Goal: Task Accomplishment & Management: Manage account settings

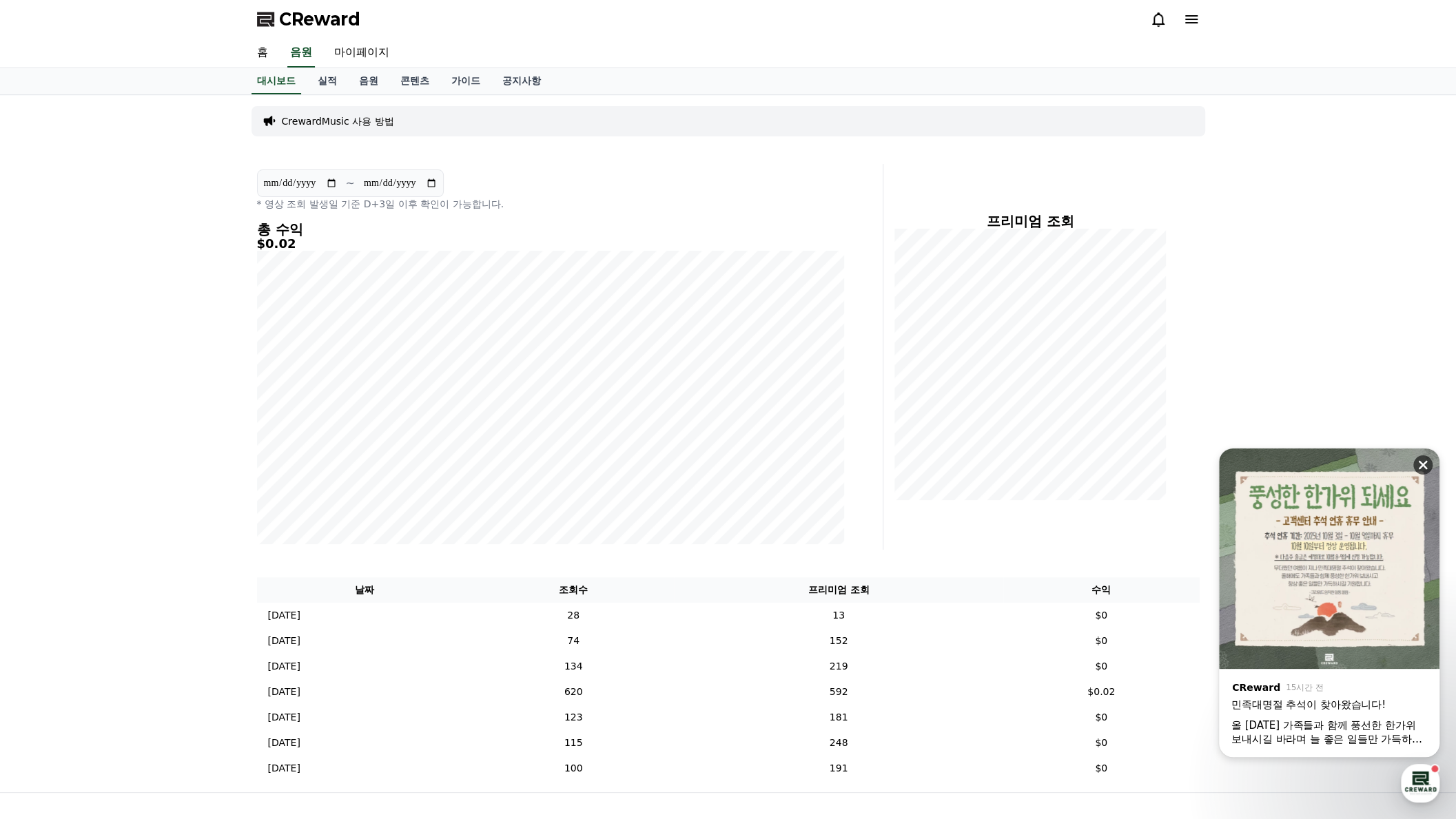
click at [1425, 467] on icon at bounding box center [1423, 465] width 9 height 9
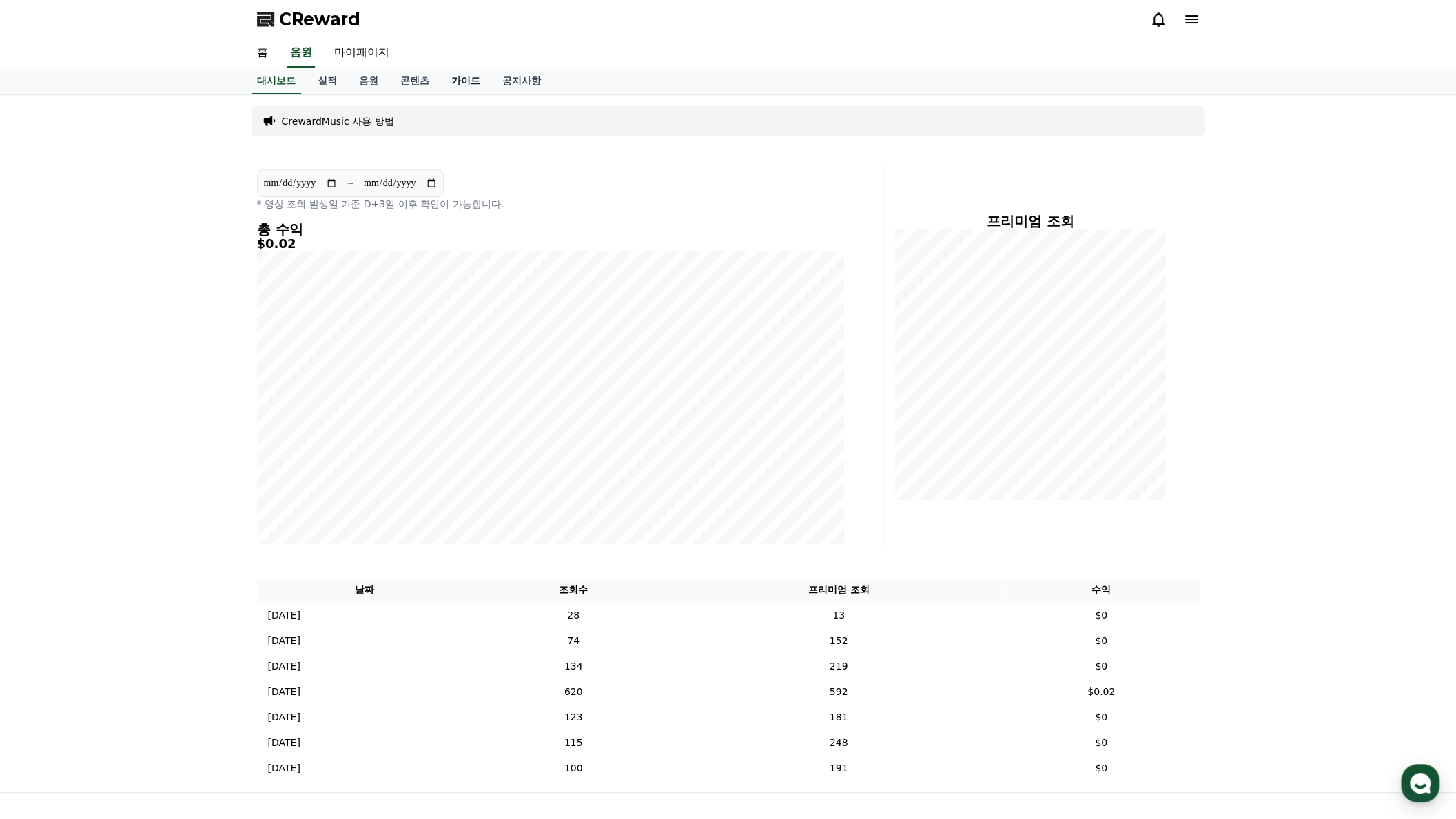
click at [445, 81] on link "가이드" at bounding box center [466, 81] width 51 height 26
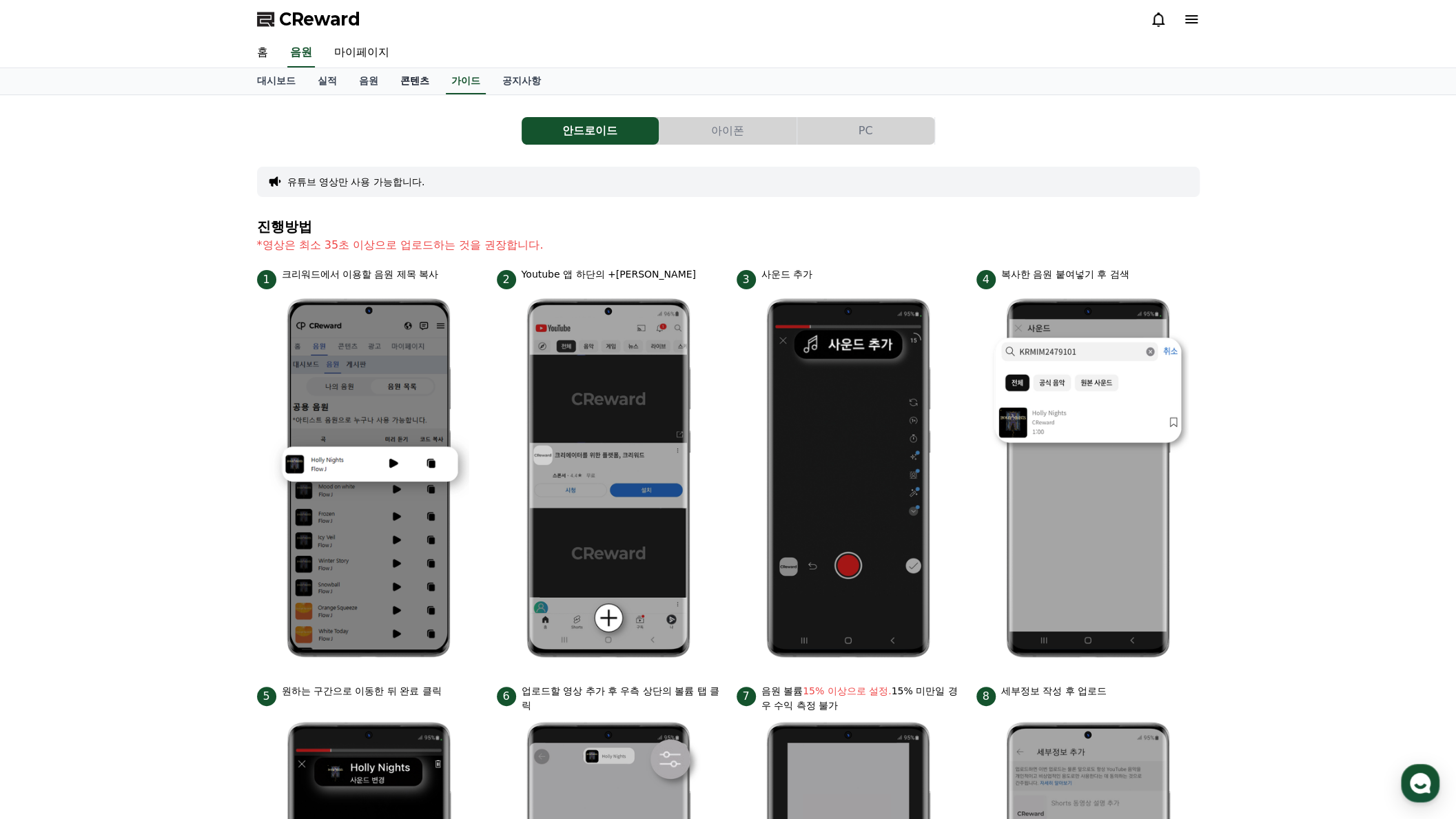
click at [397, 81] on link "콘텐츠" at bounding box center [414, 81] width 51 height 26
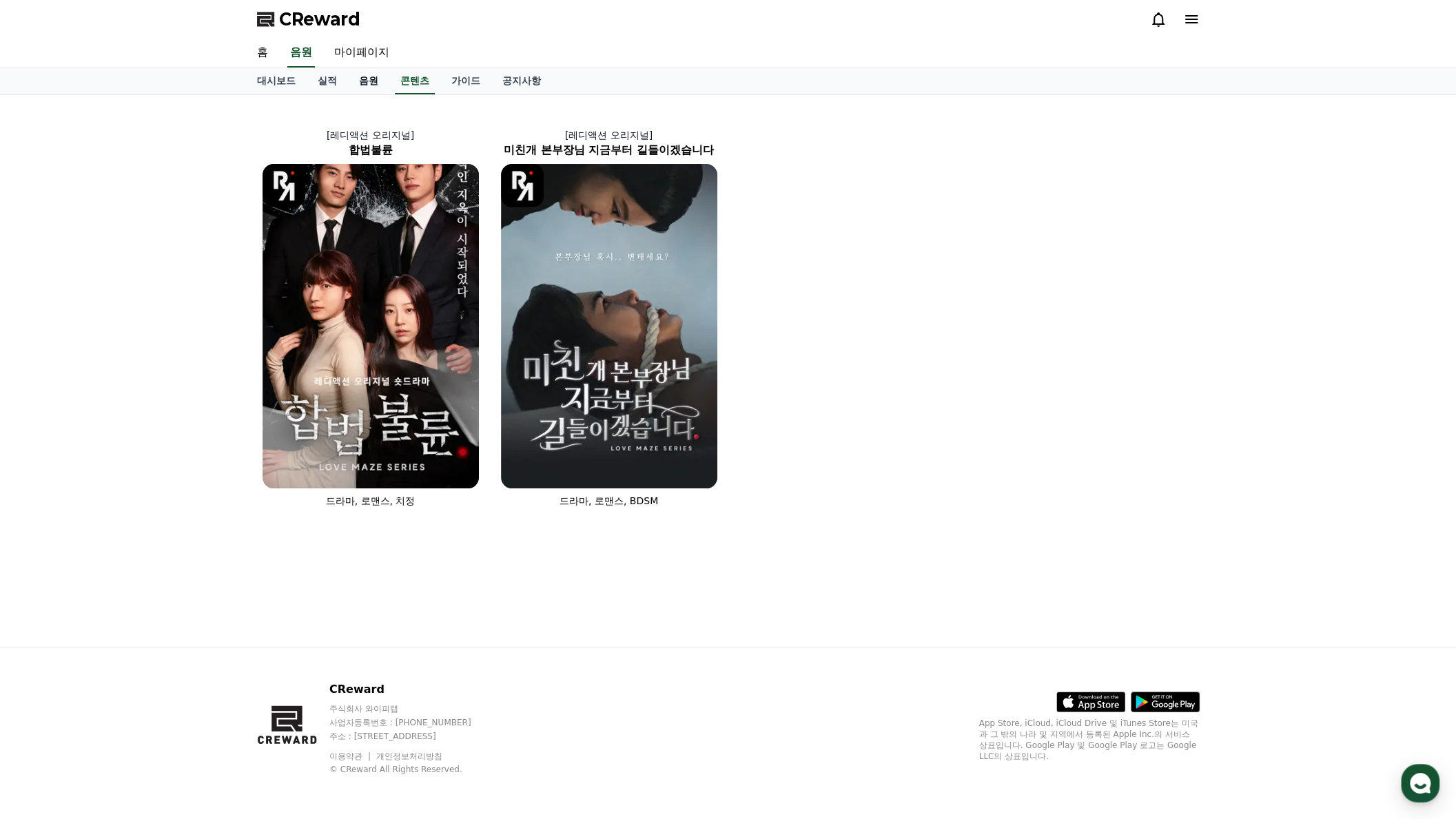
click at [356, 78] on link "음원" at bounding box center [369, 81] width 42 height 26
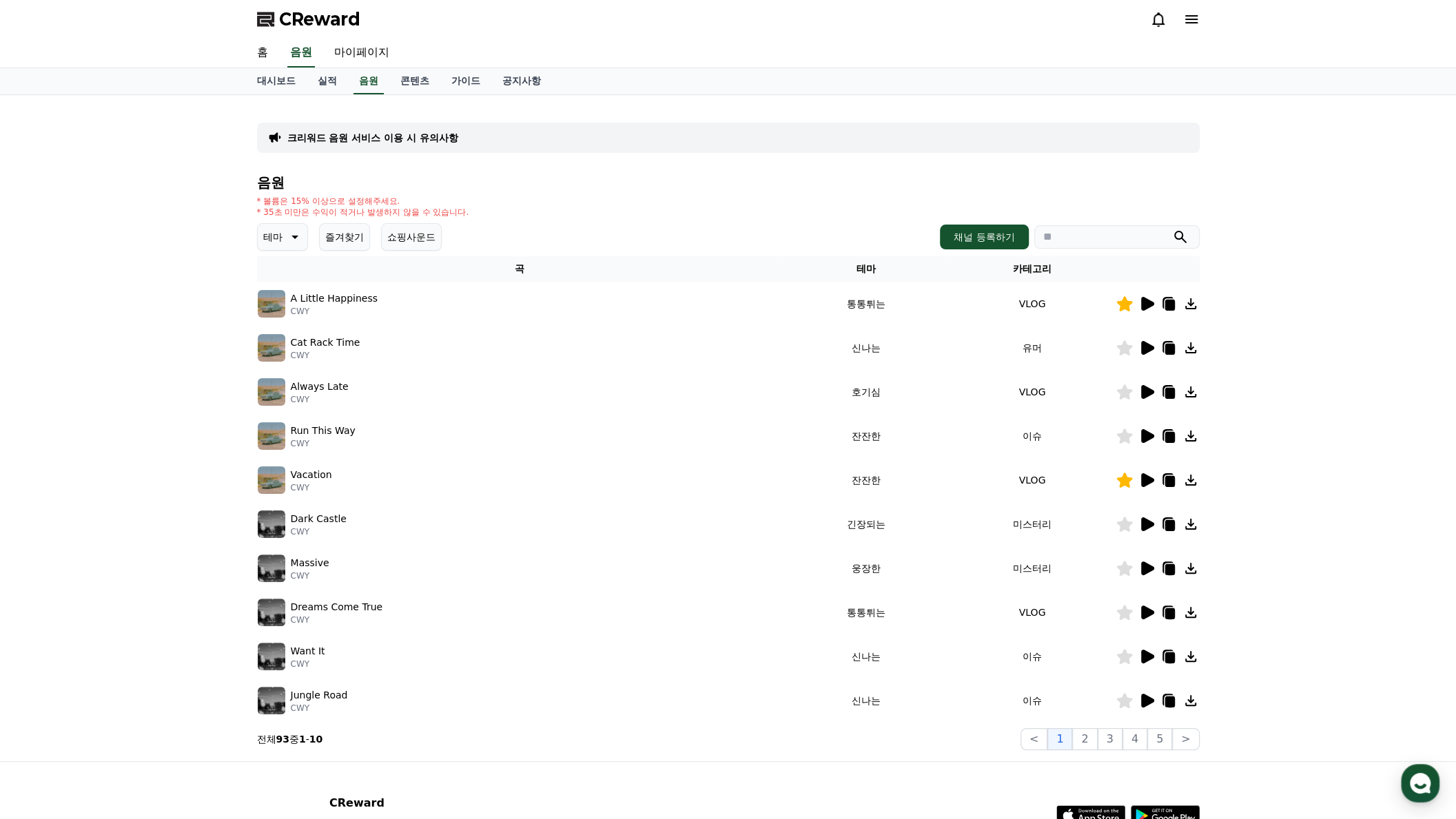
click at [354, 240] on button "즐겨찾기" at bounding box center [345, 237] width 51 height 27
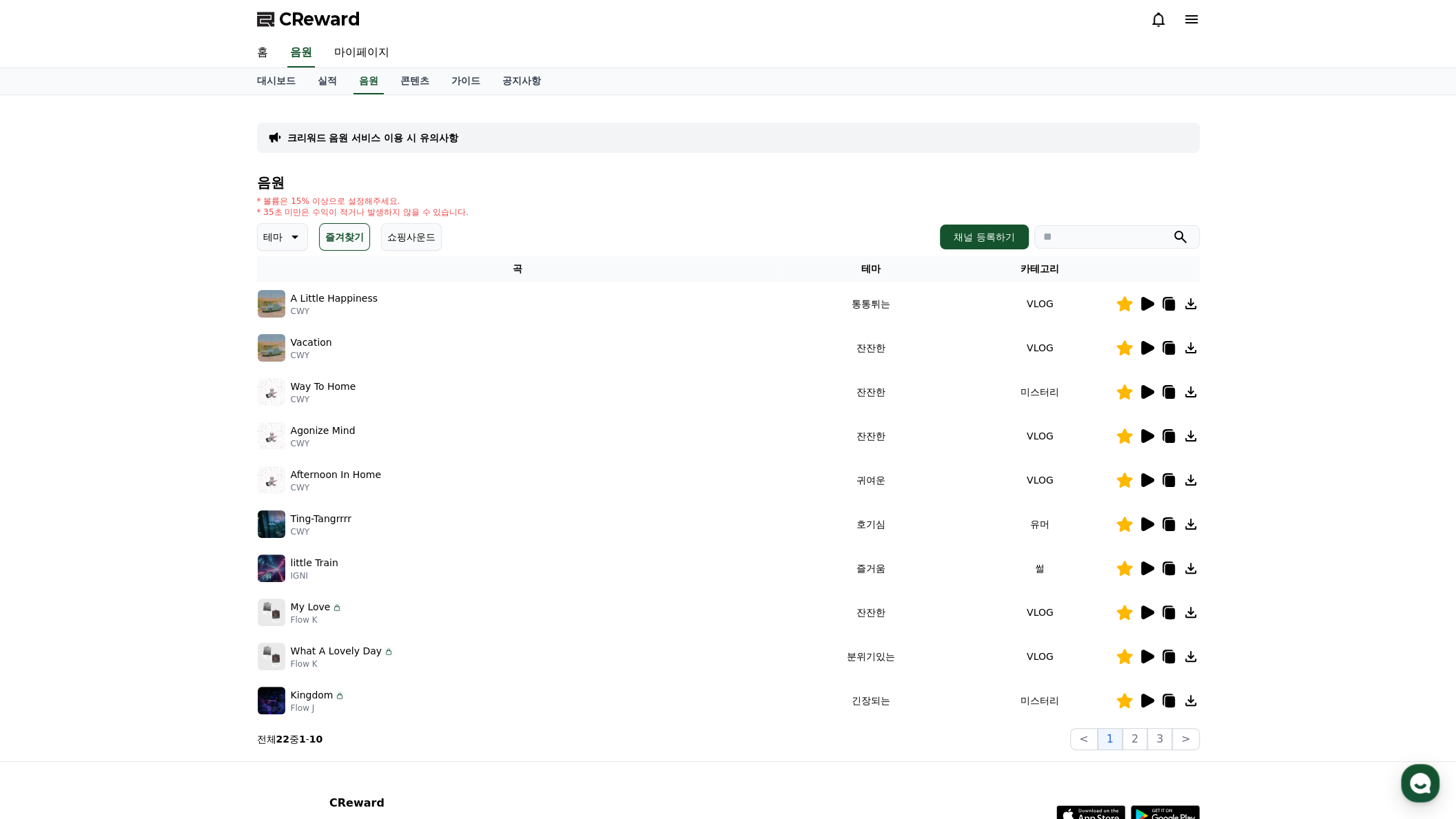
click at [1146, 472] on icon at bounding box center [1147, 481] width 16 height 16
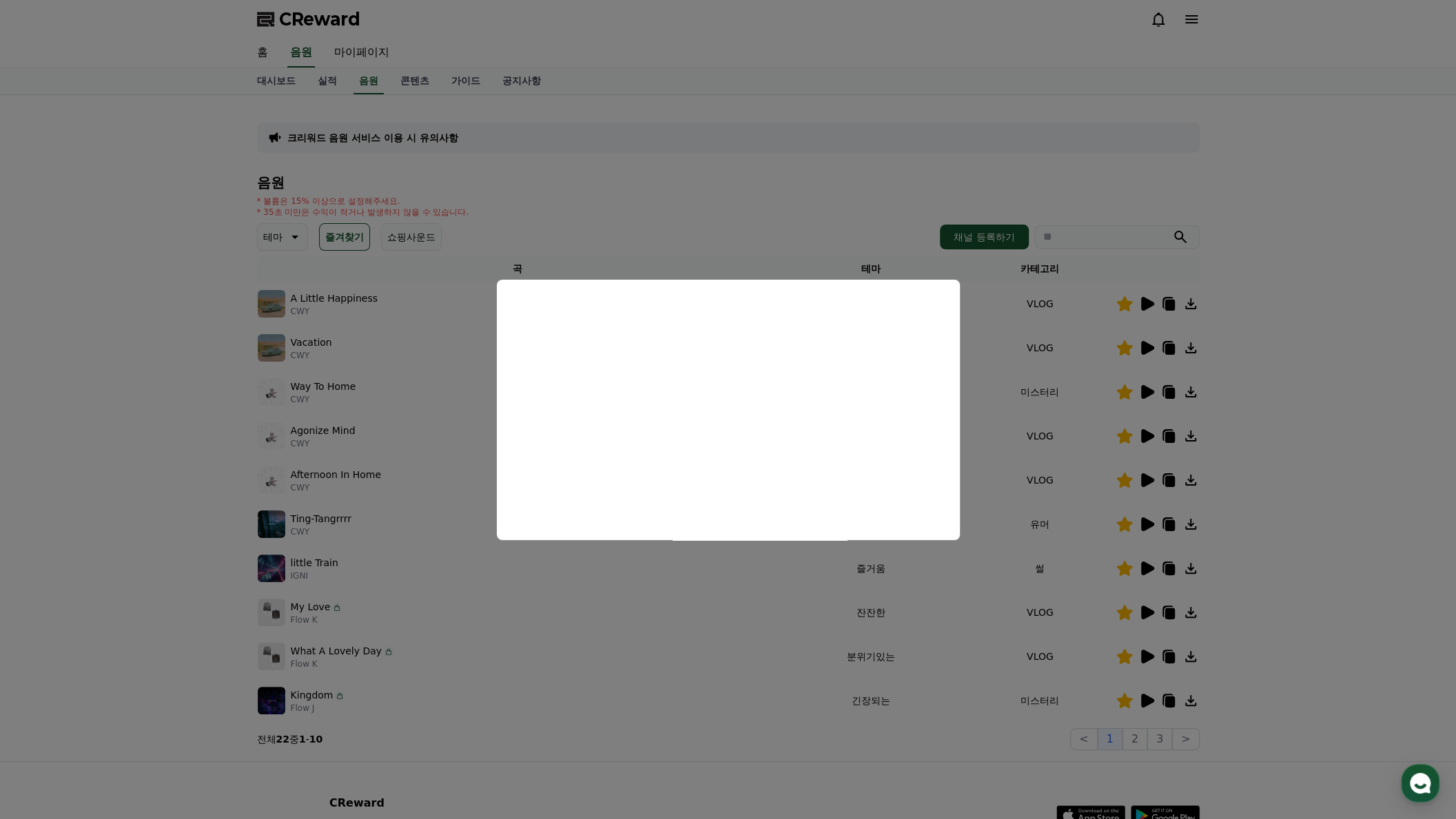
click at [1280, 460] on button "close modal" at bounding box center [728, 409] width 1456 height 819
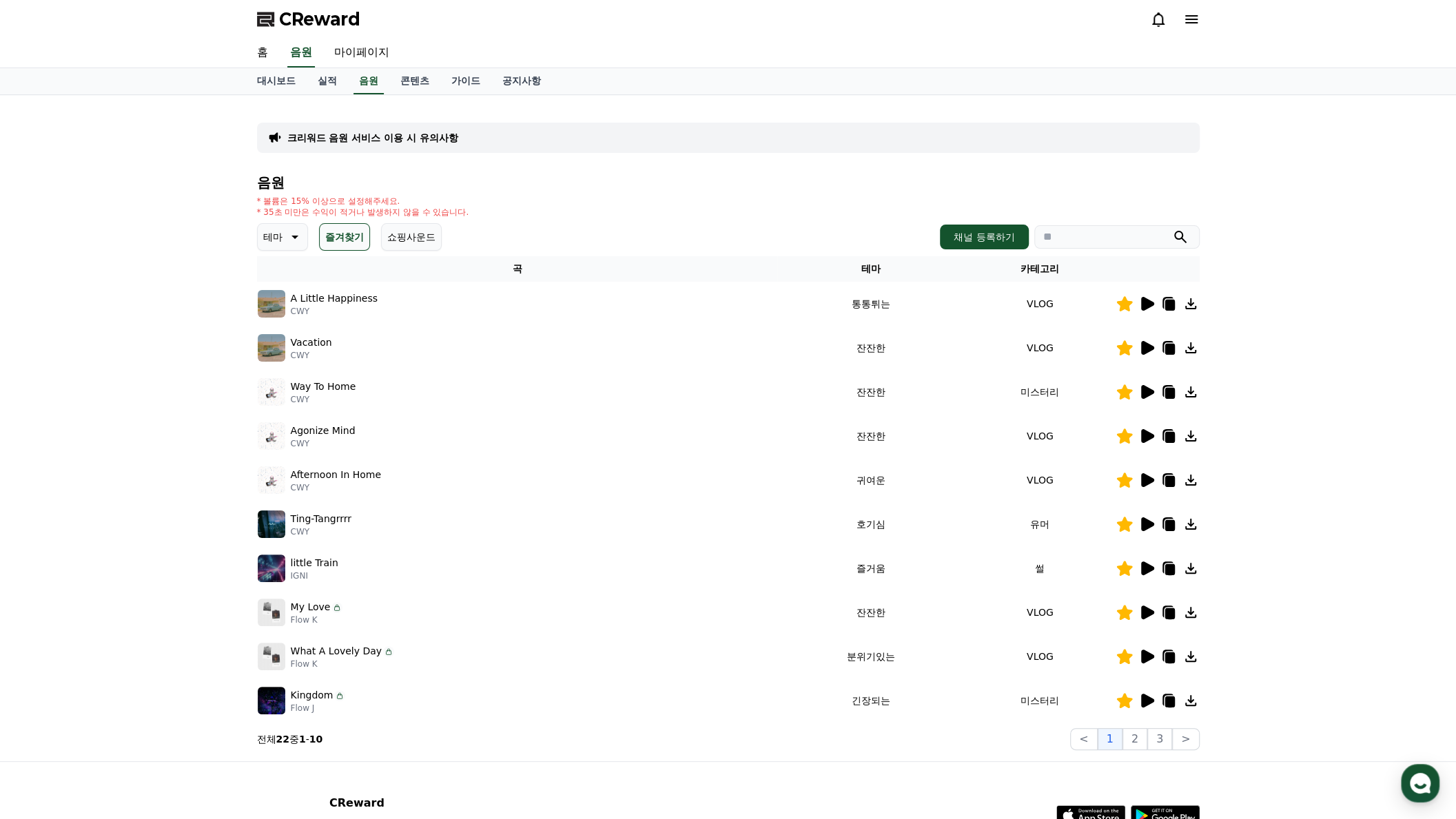
click at [1145, 398] on icon at bounding box center [1147, 392] width 16 height 16
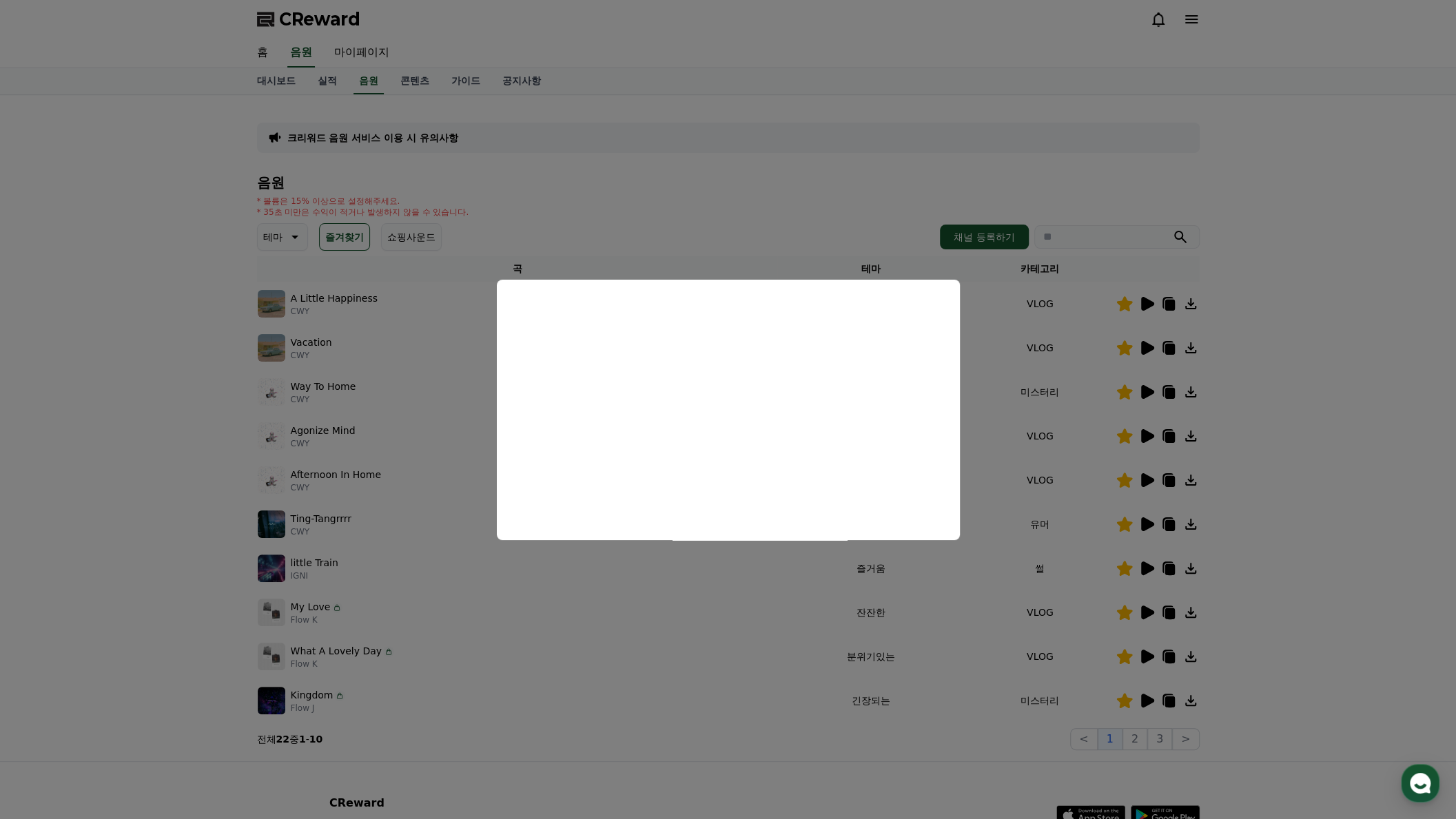
click at [712, 196] on button "close modal" at bounding box center [728, 409] width 1456 height 819
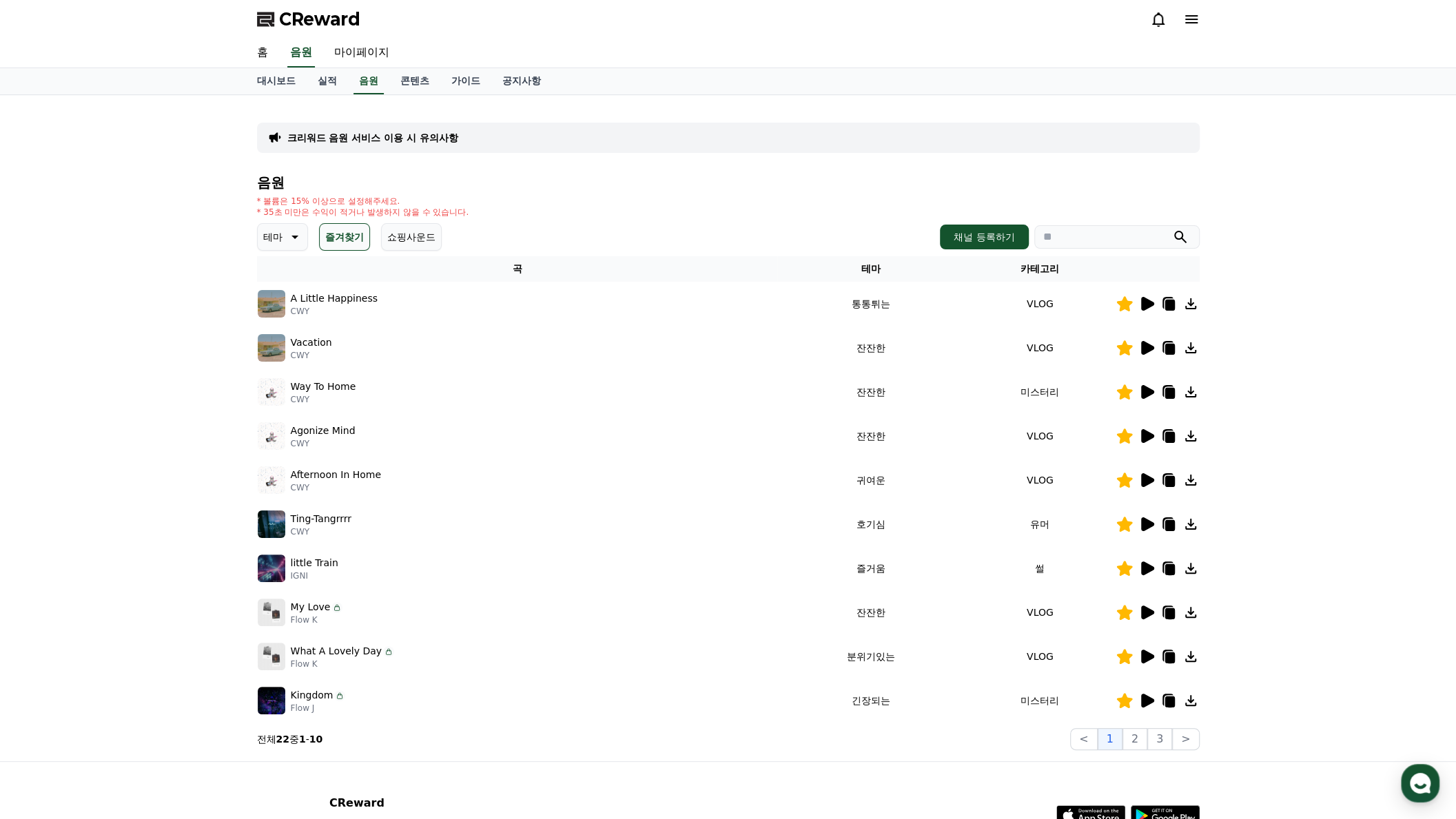
click at [1147, 394] on icon at bounding box center [1147, 392] width 13 height 14
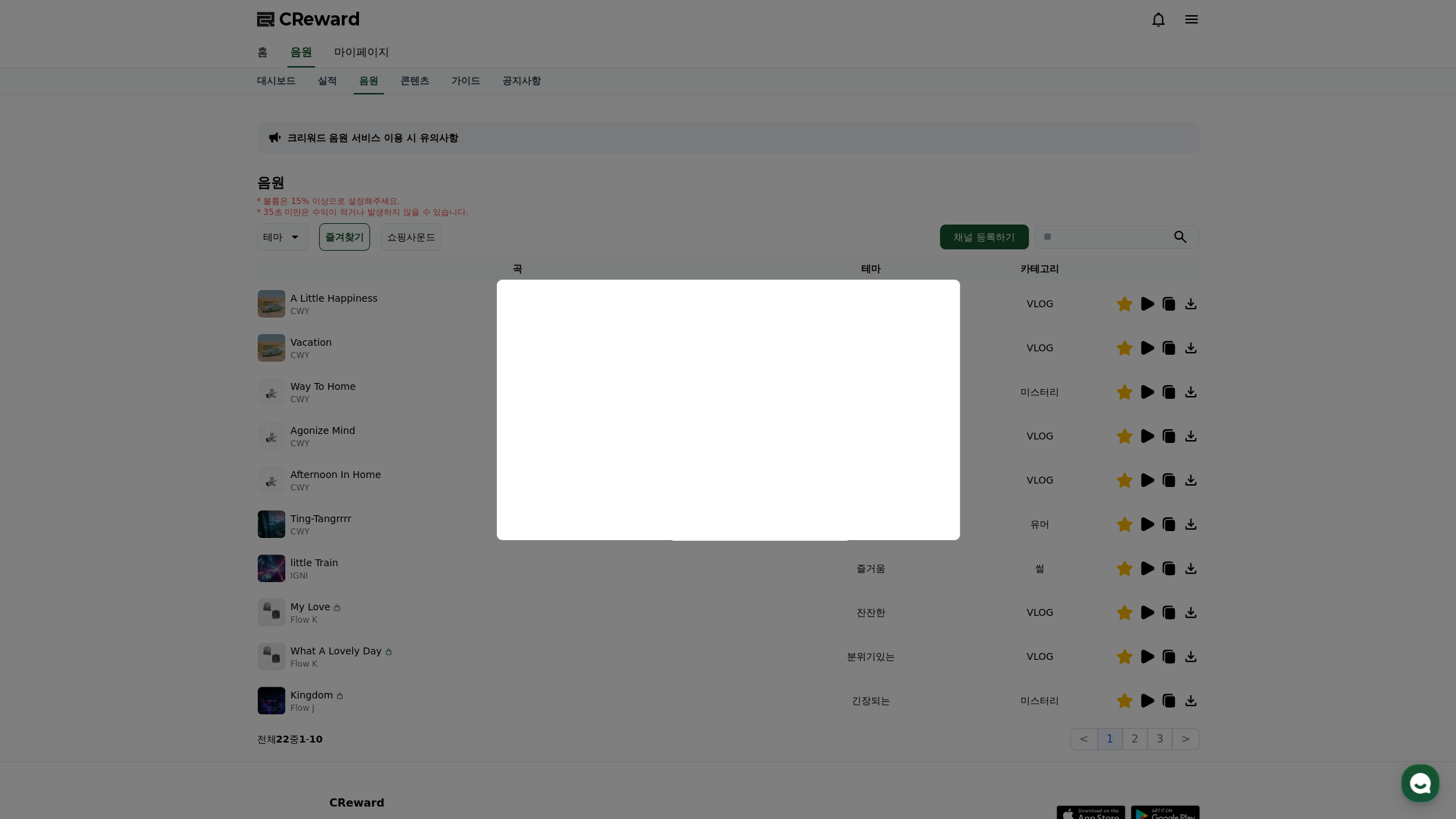
click at [906, 201] on button "close modal" at bounding box center [728, 409] width 1456 height 819
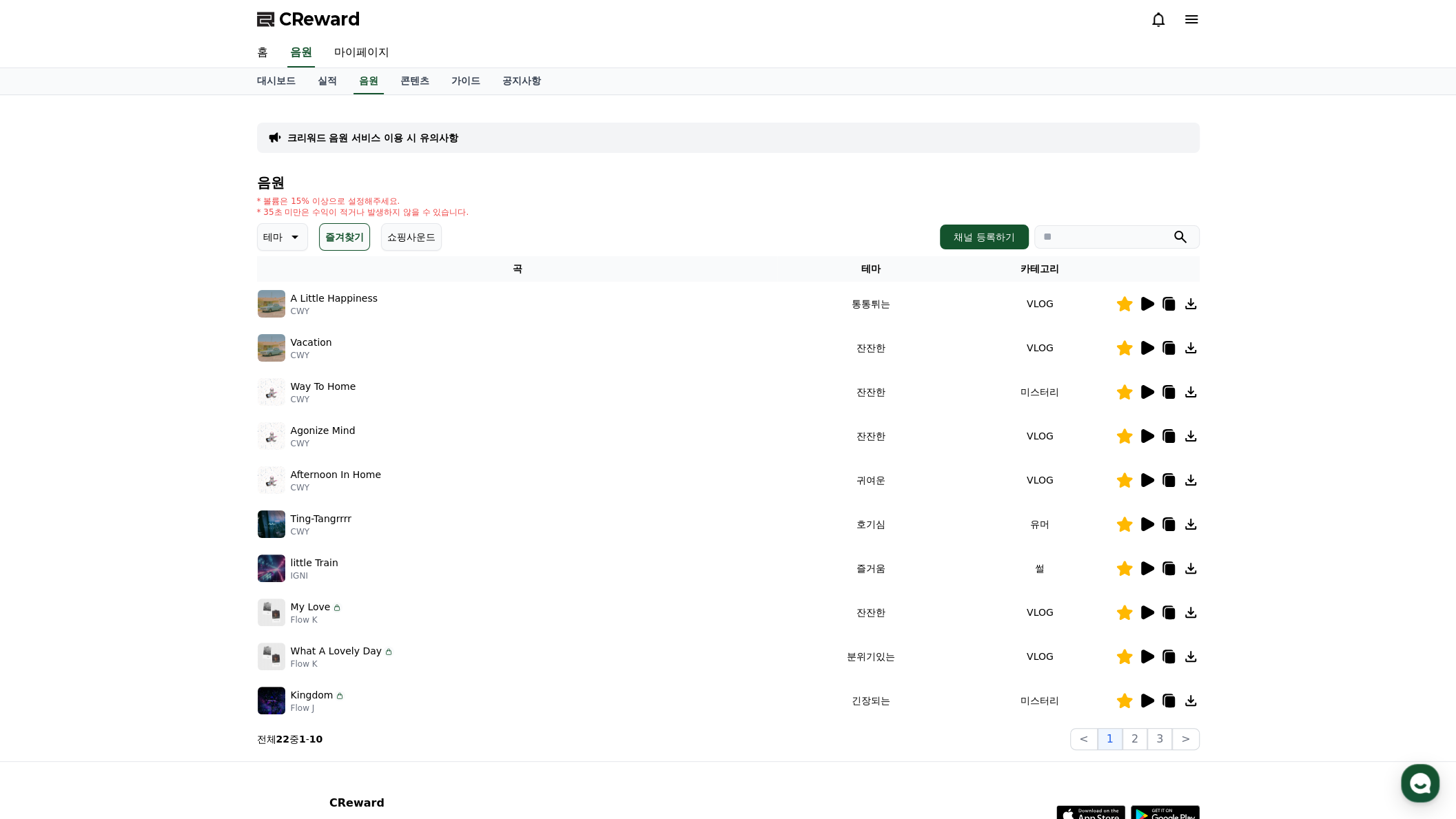
click at [1165, 392] on icon at bounding box center [1169, 394] width 10 height 11
